Goal: Navigation & Orientation: Find specific page/section

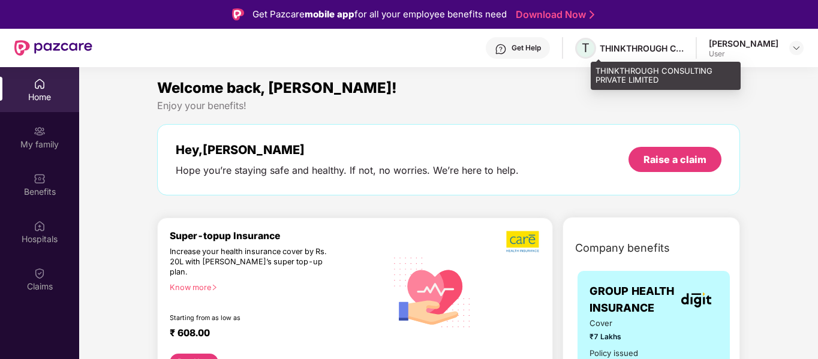
click at [596, 44] on span "T" at bounding box center [585, 48] width 21 height 21
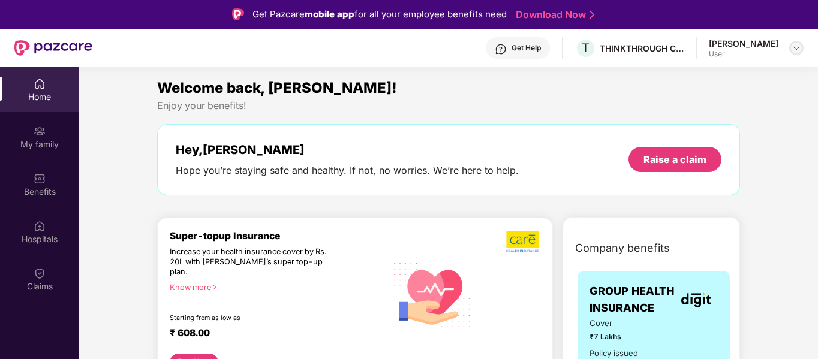
click at [794, 48] on img at bounding box center [797, 48] width 10 height 10
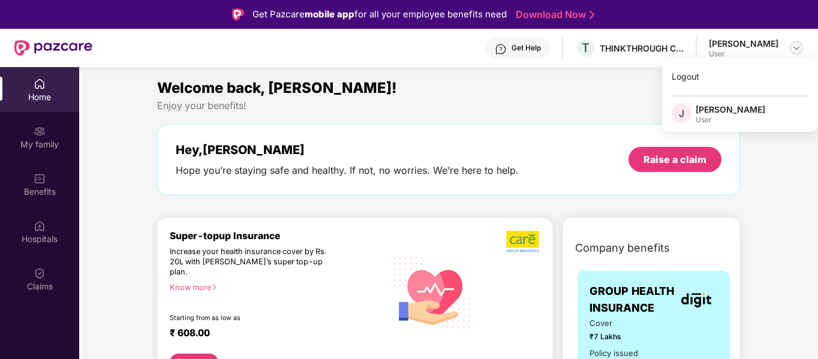
click at [794, 48] on img at bounding box center [797, 48] width 10 height 10
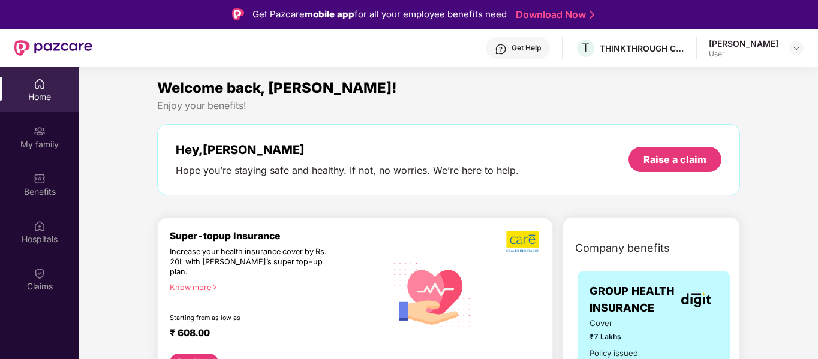
click at [40, 91] on div "Home" at bounding box center [39, 97] width 79 height 12
click at [798, 47] on img at bounding box center [797, 48] width 10 height 10
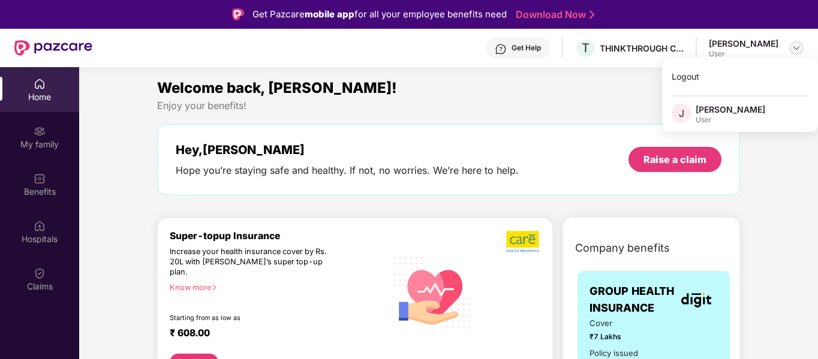
click at [795, 47] on img at bounding box center [797, 48] width 10 height 10
